Goal: Information Seeking & Learning: Learn about a topic

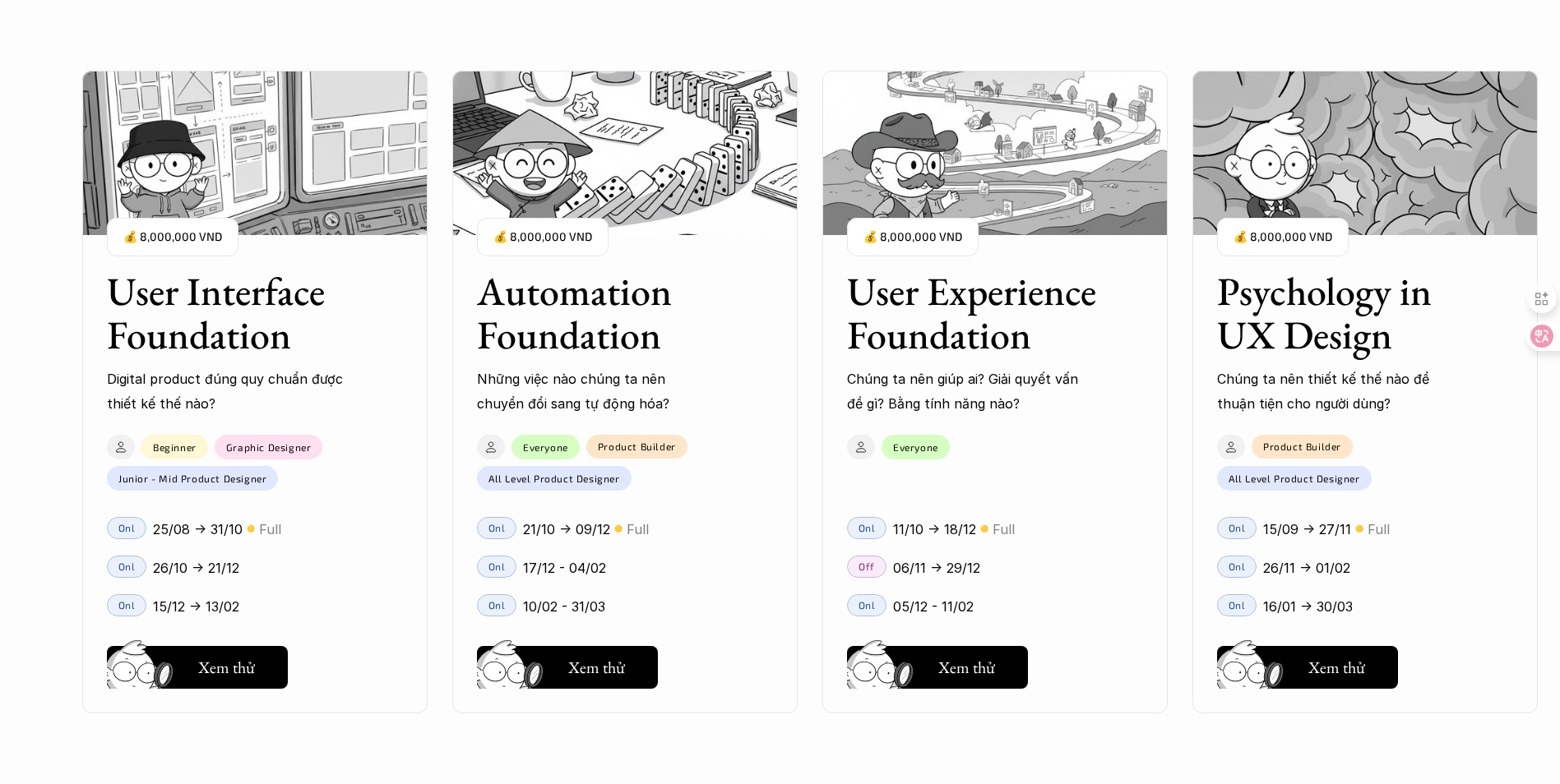
scroll to position [1808, 0]
click at [254, 335] on h3 "User Interface Foundation" at bounding box center [234, 313] width 255 height 87
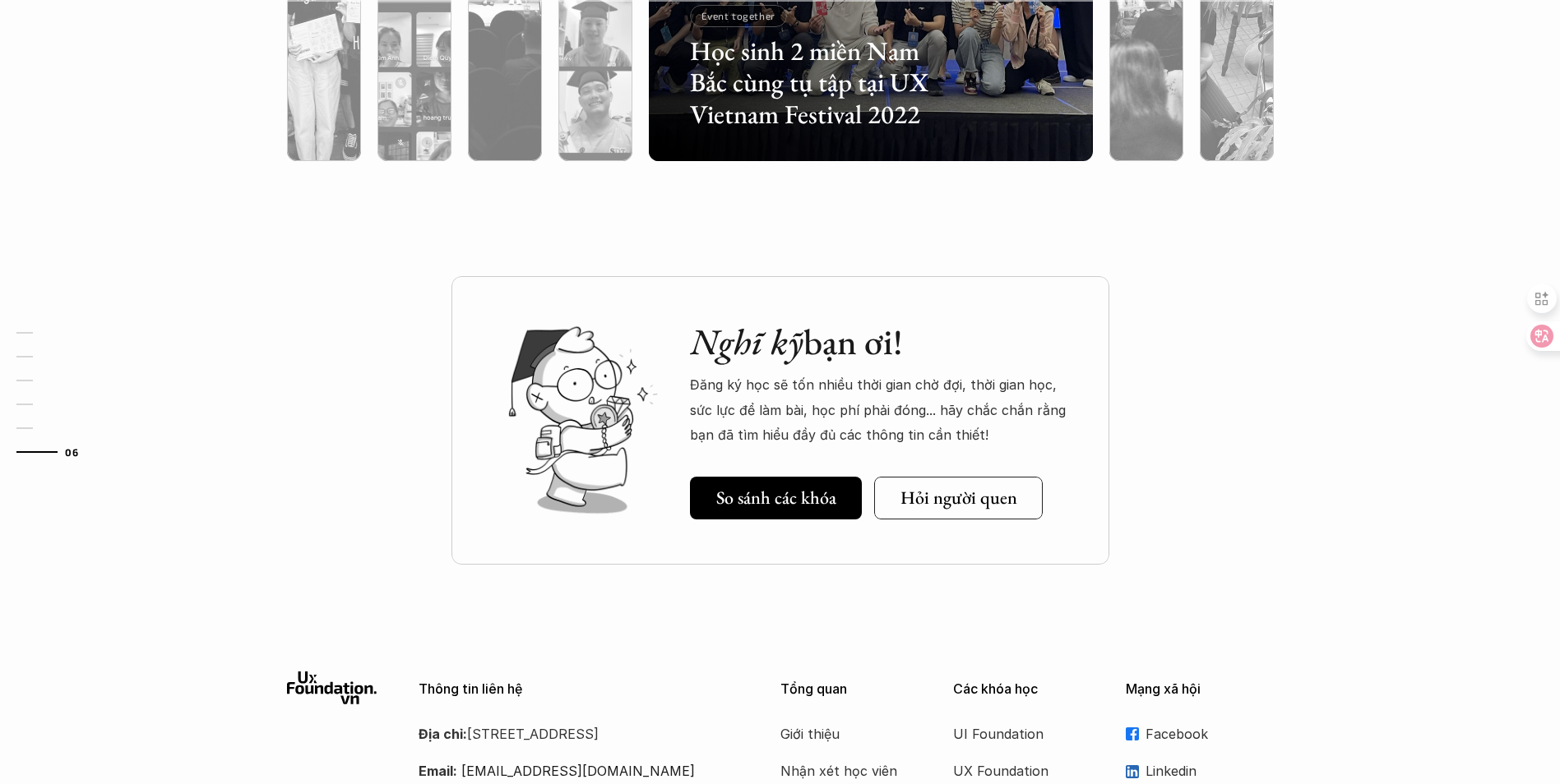
scroll to position [5721, 0]
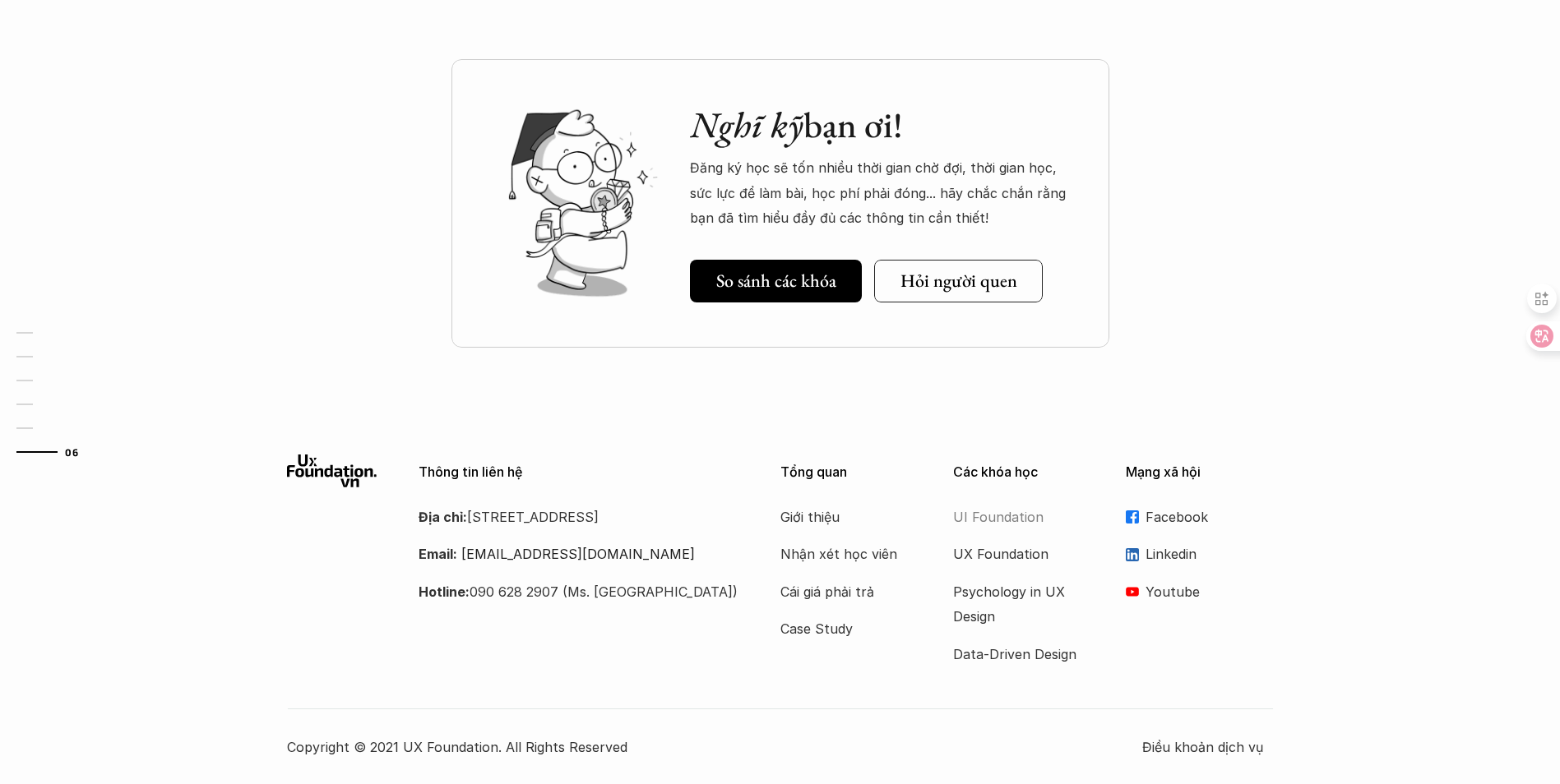
click at [1009, 515] on p "UI Foundation" at bounding box center [1019, 517] width 132 height 25
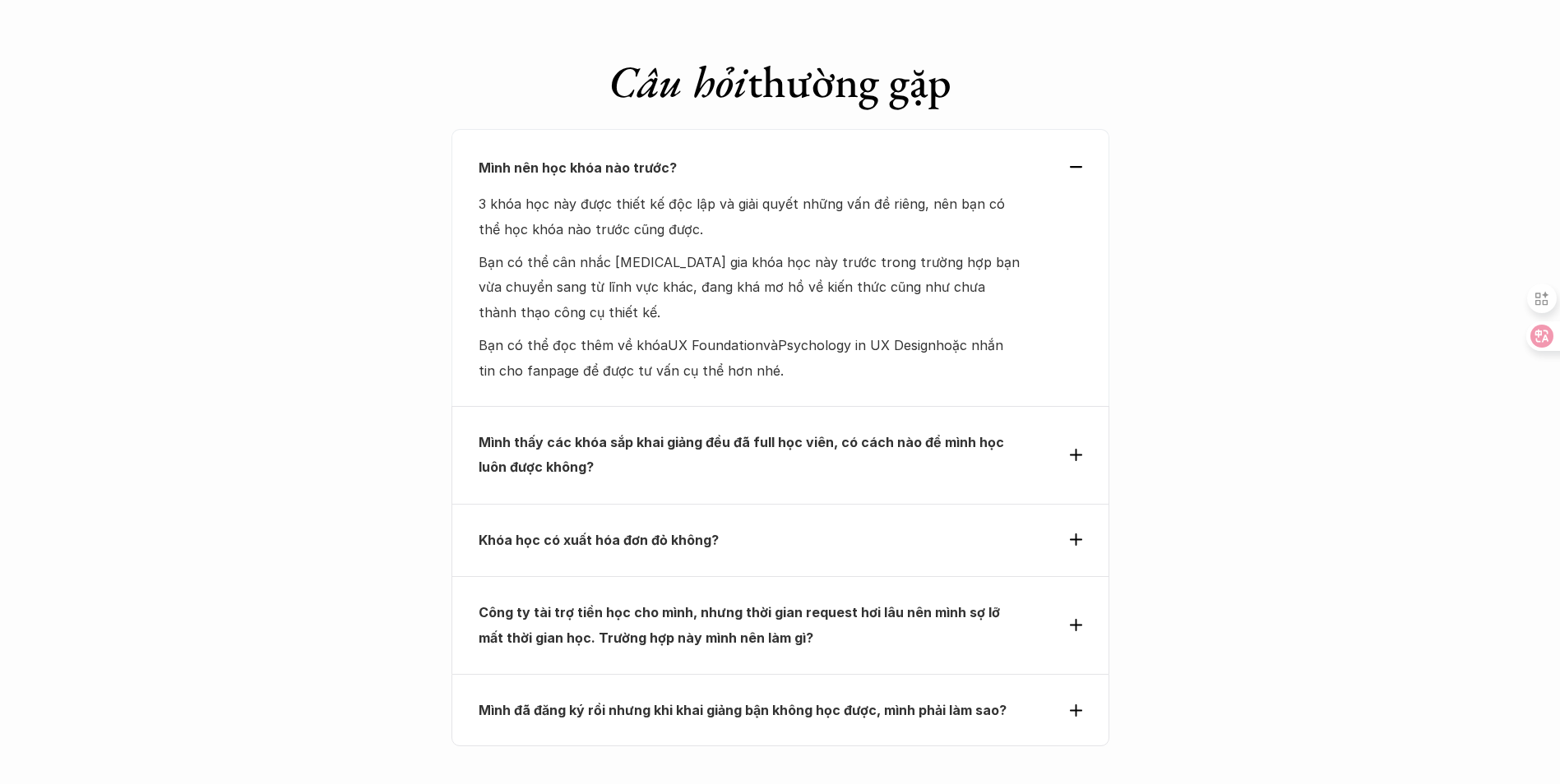
scroll to position [5178, 0]
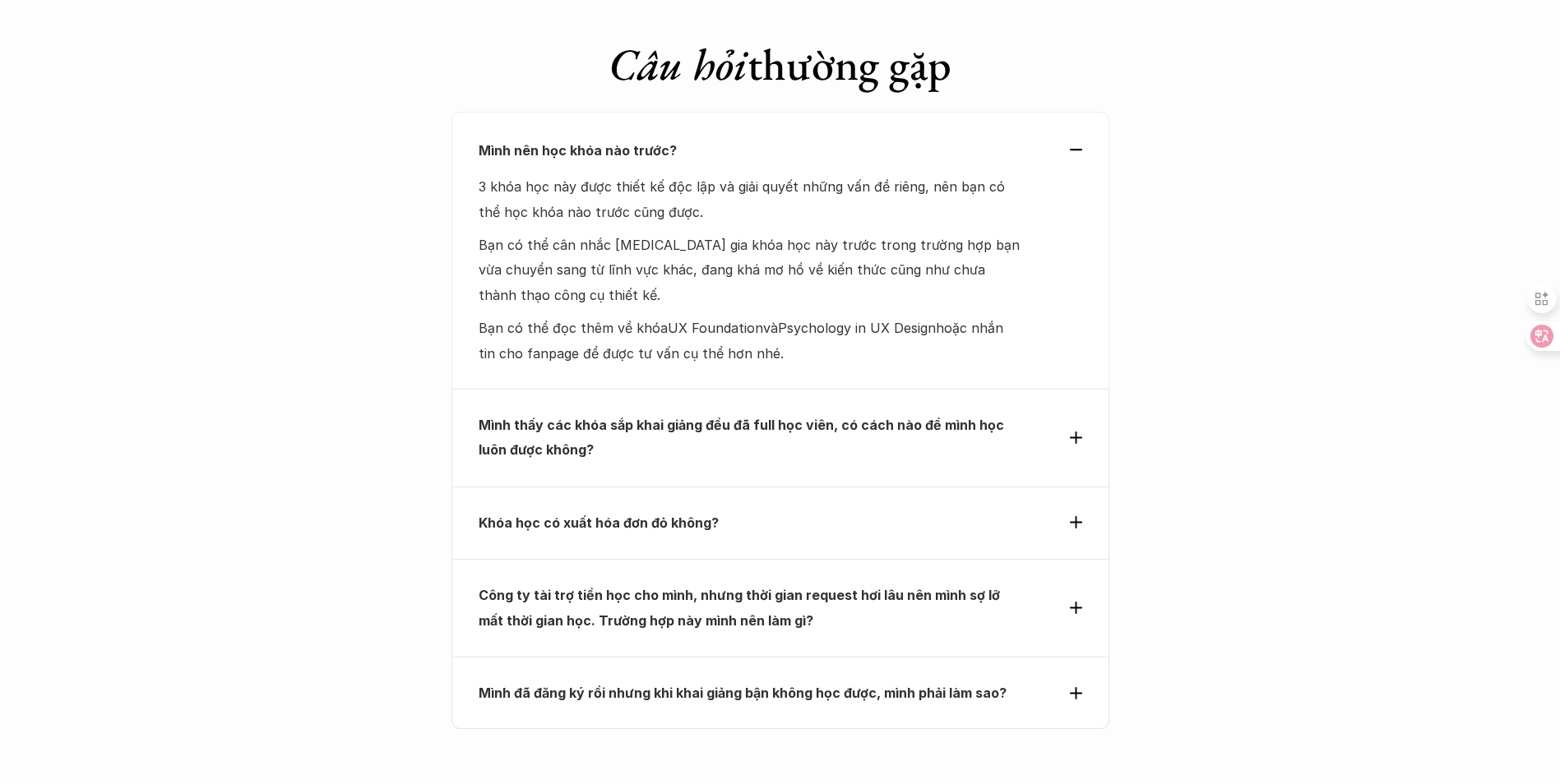
click at [796, 487] on div "Khóa học có xuất hóa đơn đỏ không?" at bounding box center [780, 523] width 658 height 72
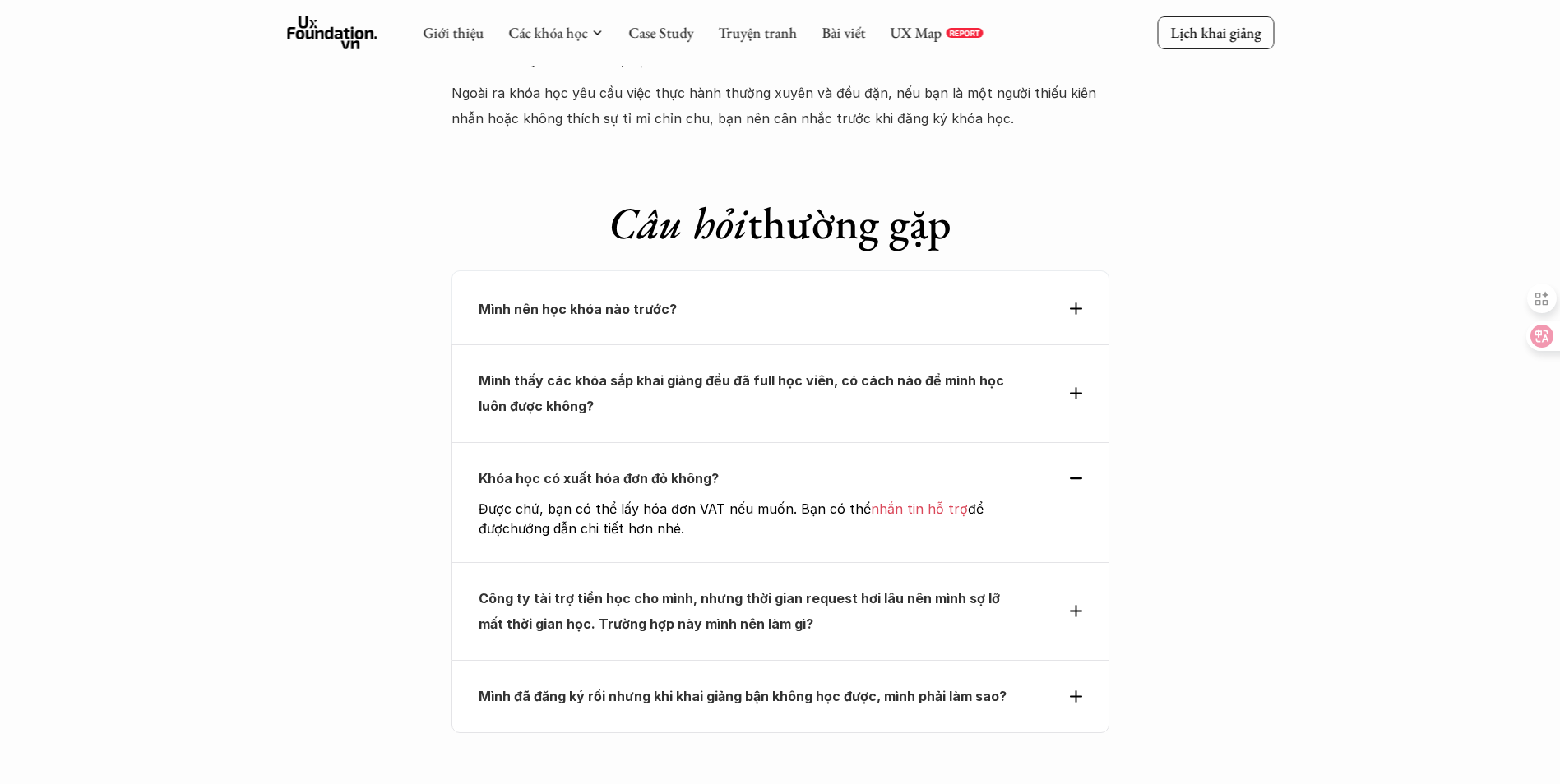
scroll to position [5013, 0]
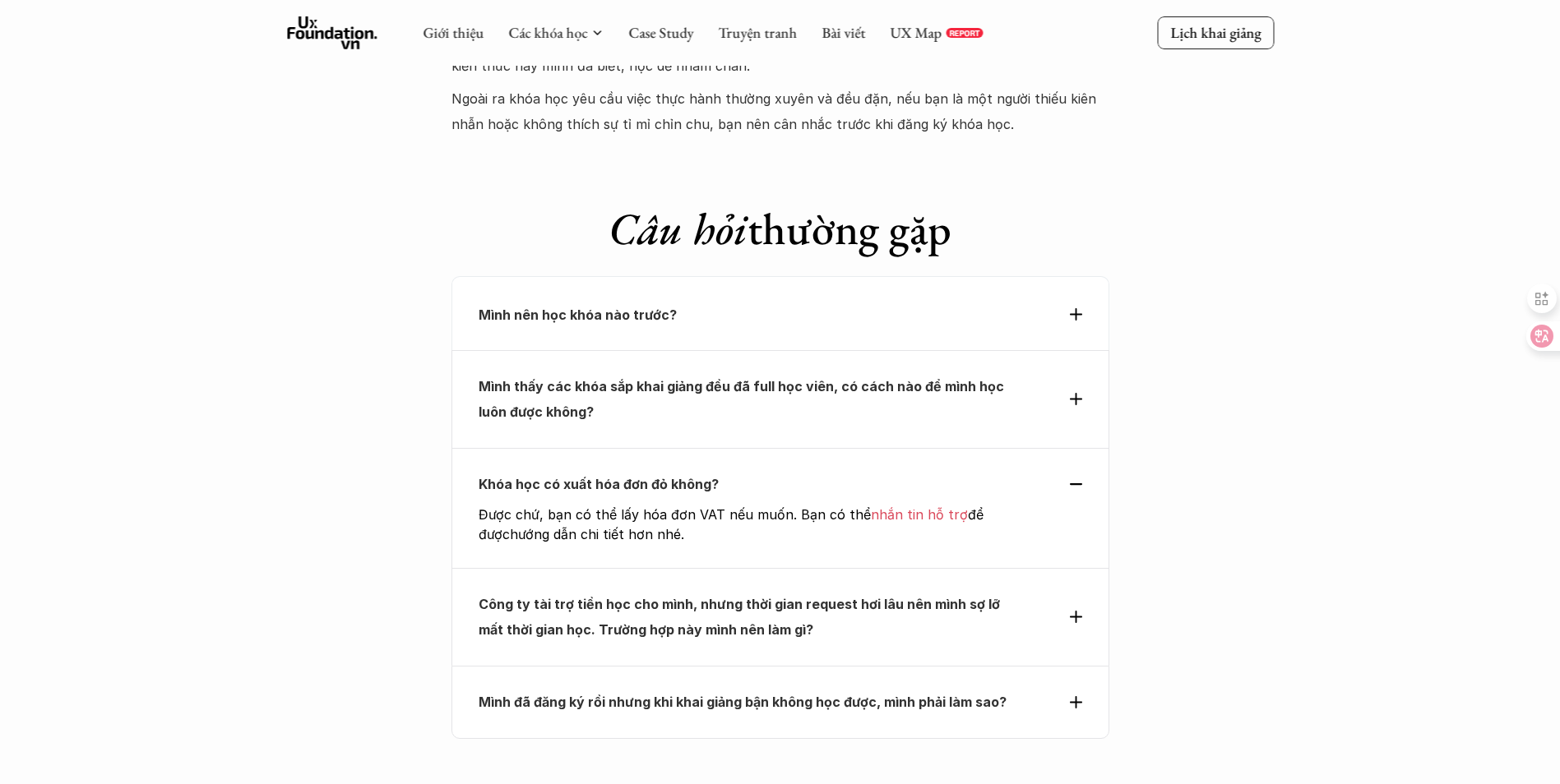
click at [788, 378] on strong "Mình thấy các khóa sắp khai giảng đều đã full học viên, có cách nào để mình học…" at bounding box center [742, 399] width 528 height 41
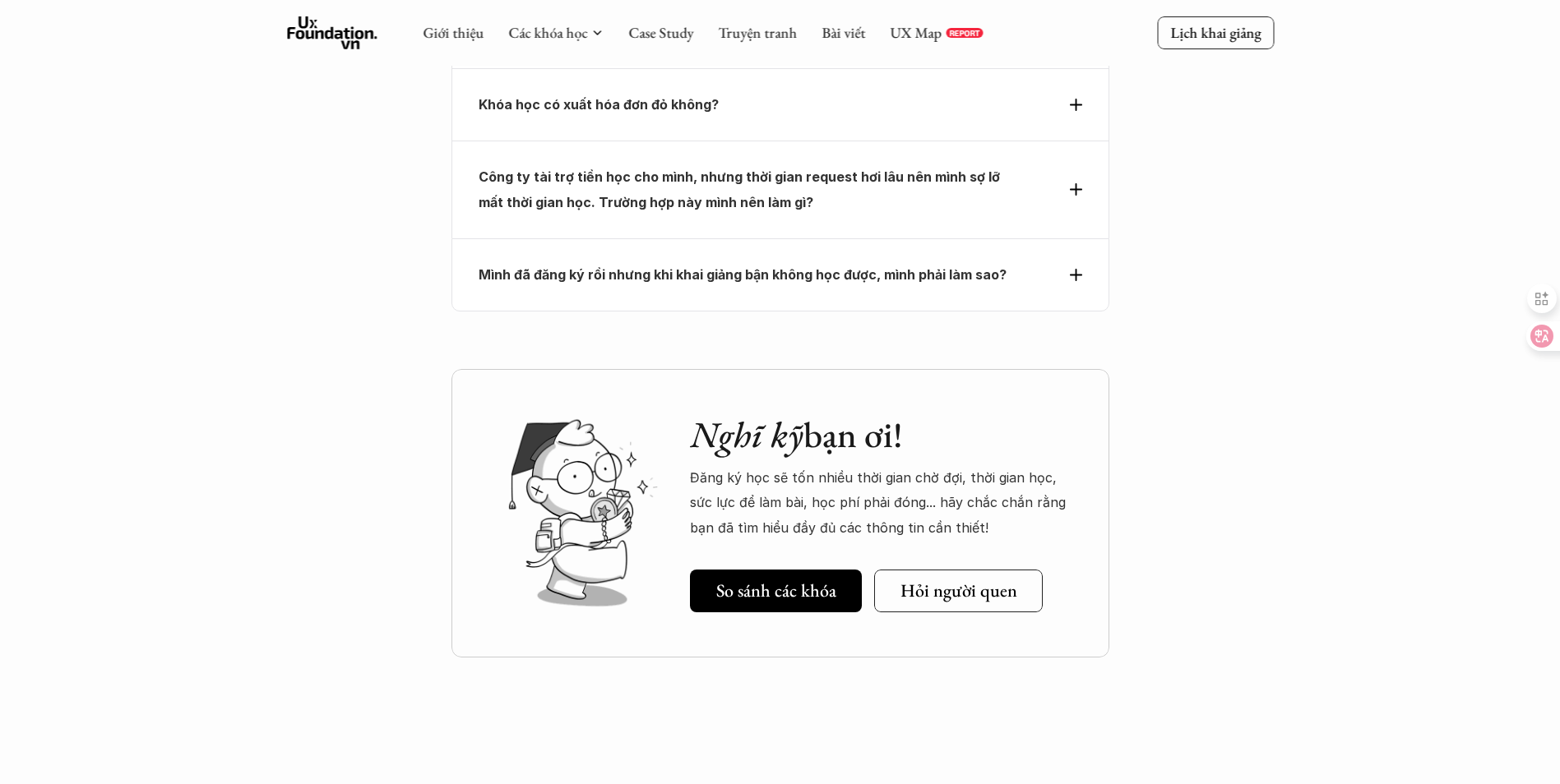
scroll to position [5589, 0]
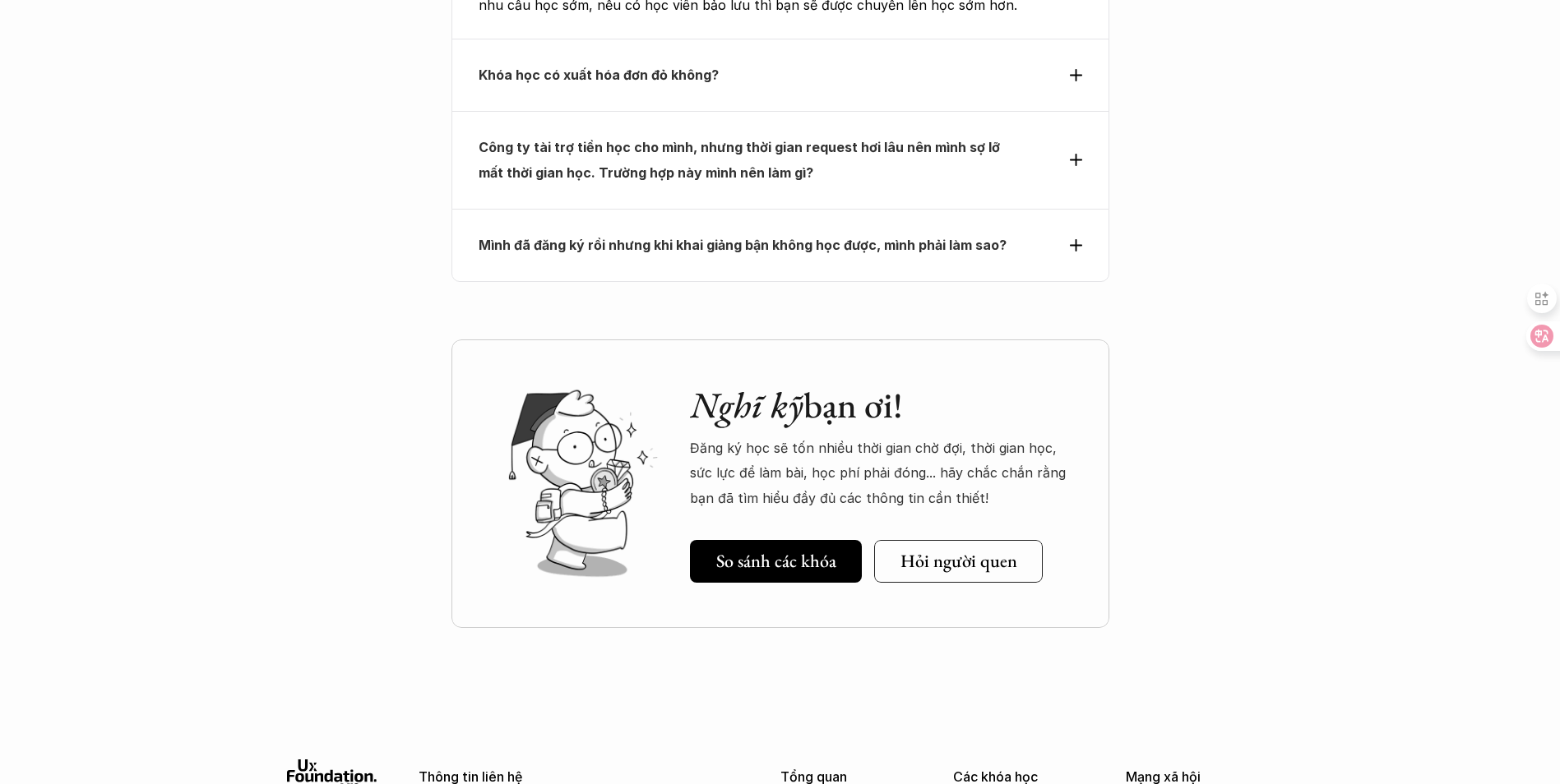
click at [777, 208] on div "Mình đã đăng ký rồi nhưng khi khai giảng bận không học được, mình phải làm sao?" at bounding box center [780, 245] width 658 height 72
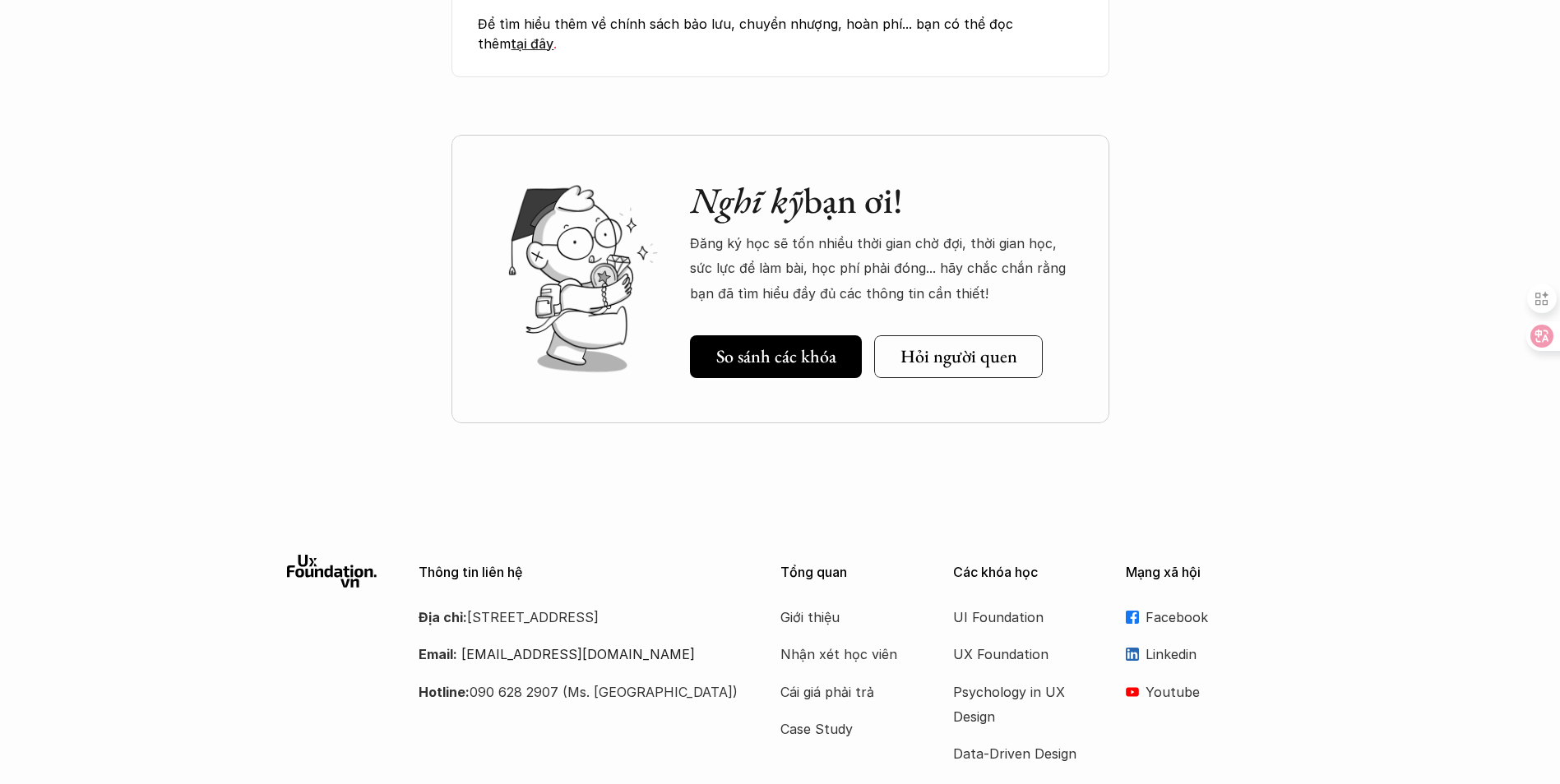
scroll to position [6051, 0]
click at [839, 716] on p "Case Study" at bounding box center [846, 728] width 132 height 25
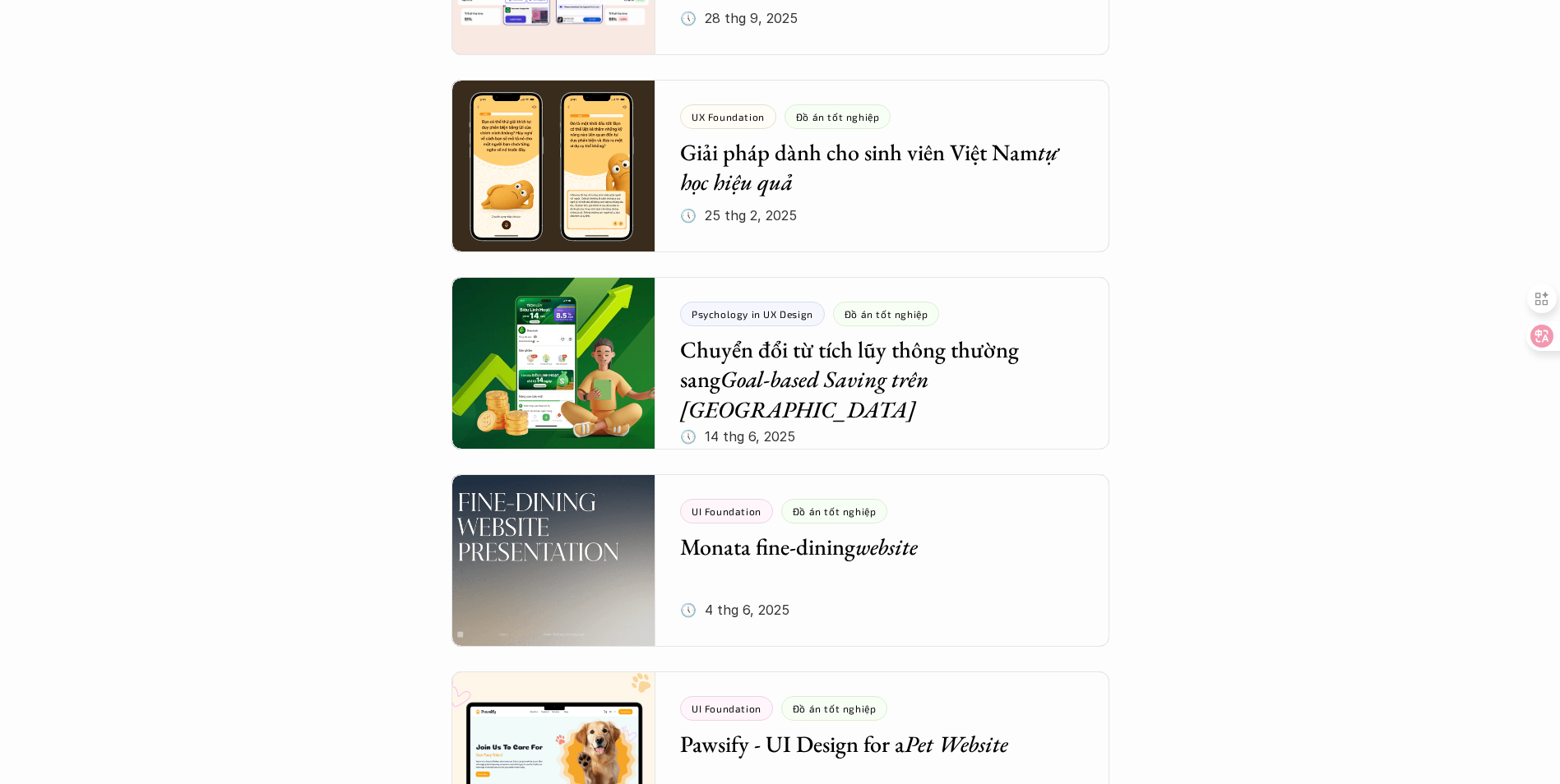
scroll to position [1315, 0]
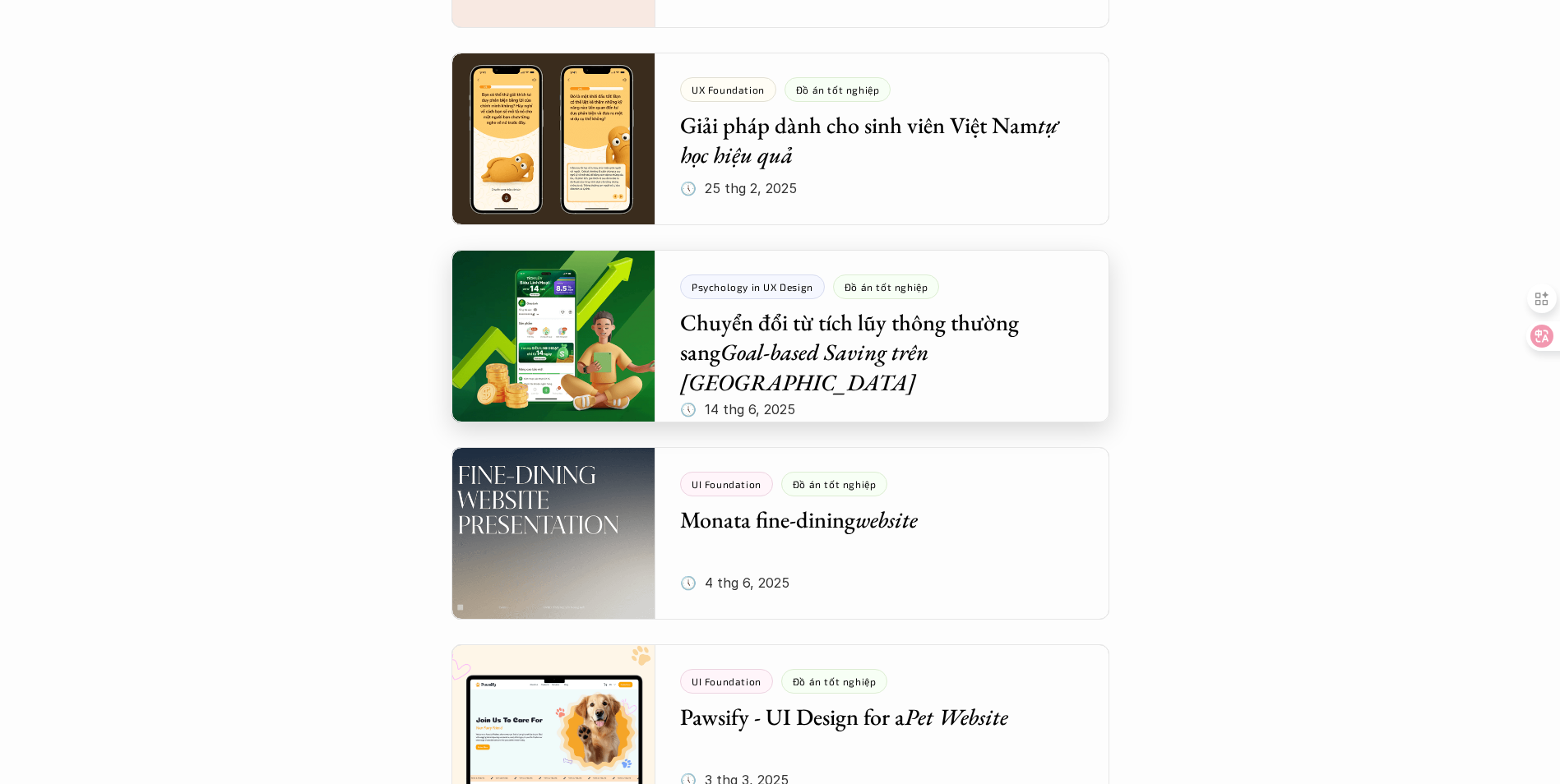
click at [856, 355] on div at bounding box center [780, 336] width 658 height 172
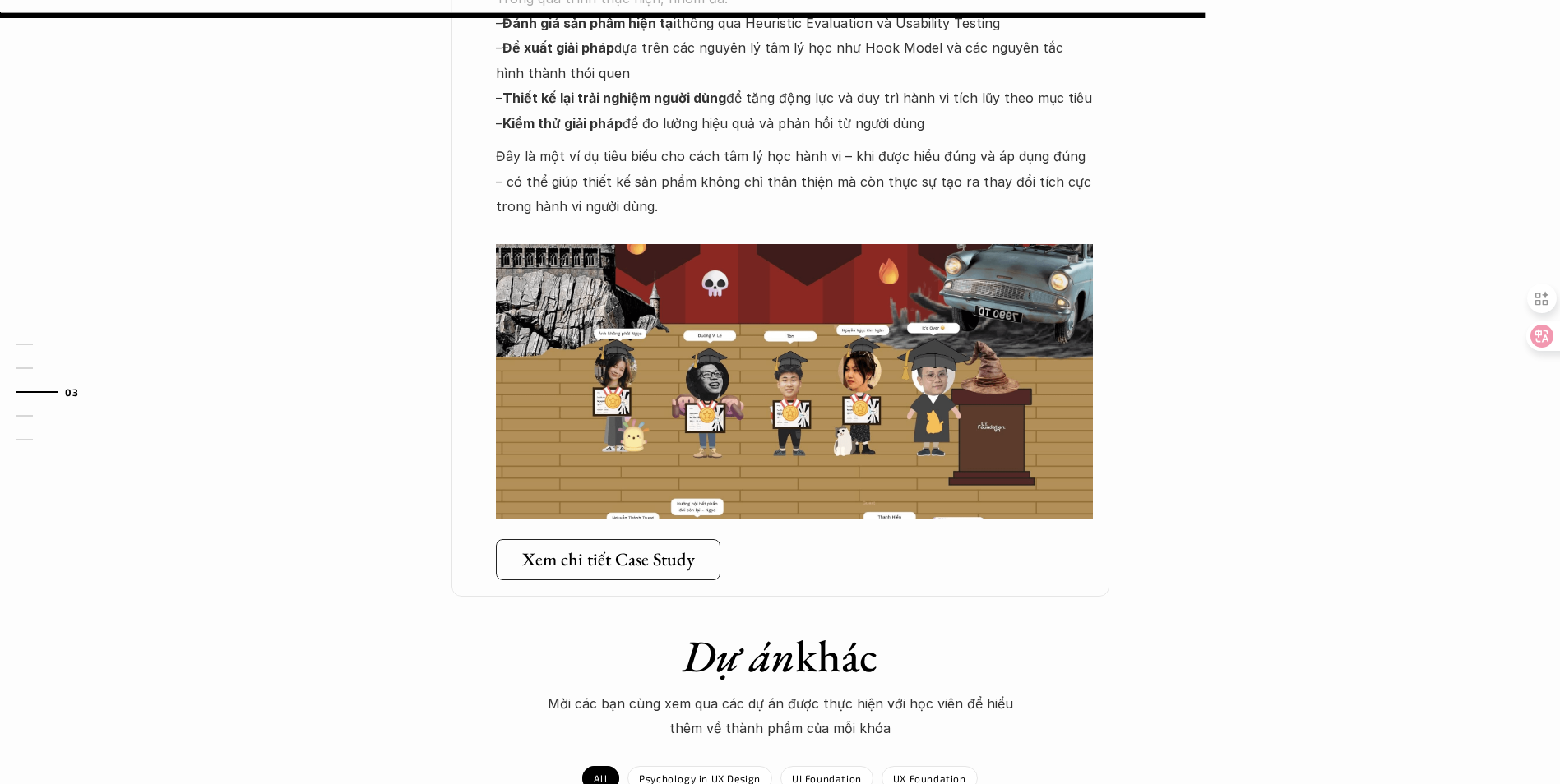
scroll to position [1233, 0]
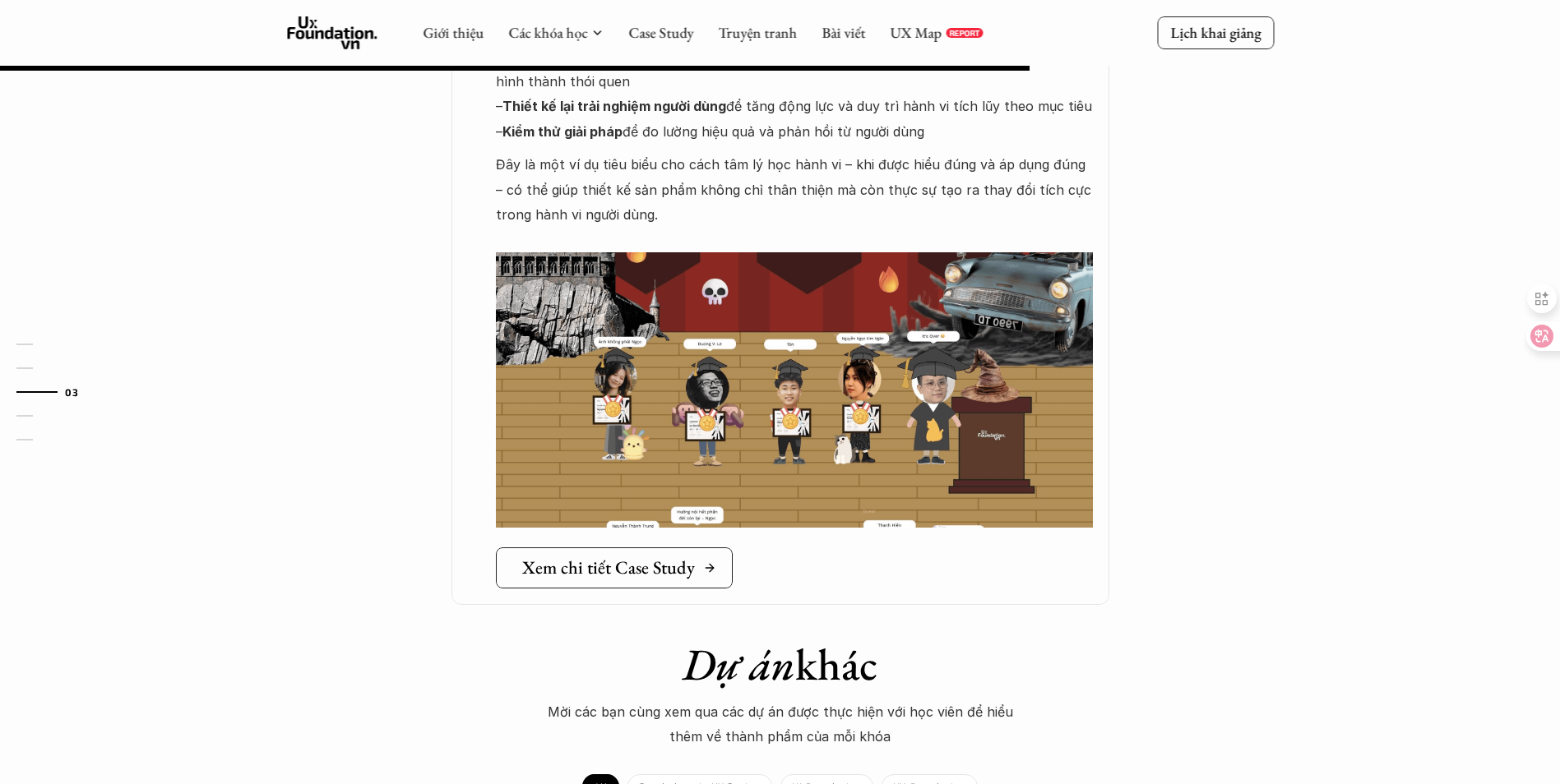
click at [661, 557] on h5 "Xem chi tiết Case Study" at bounding box center [608, 568] width 172 height 22
